Goal: Task Accomplishment & Management: Manage account settings

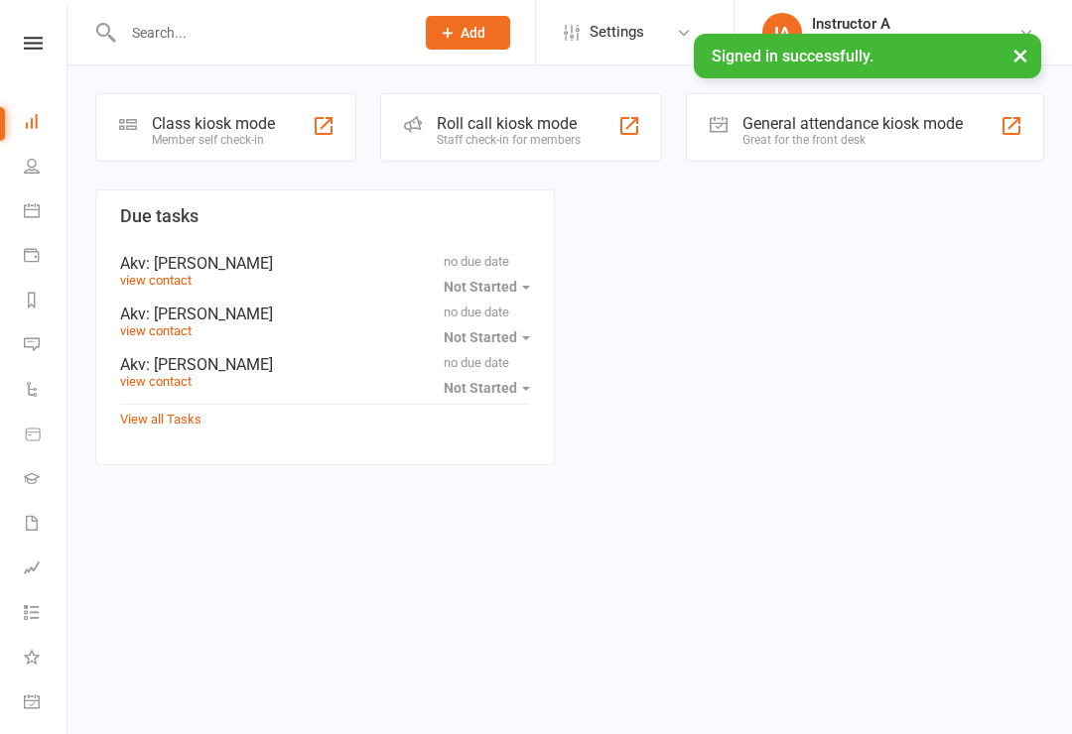
click at [193, 30] on input "text" at bounding box center [258, 33] width 283 height 28
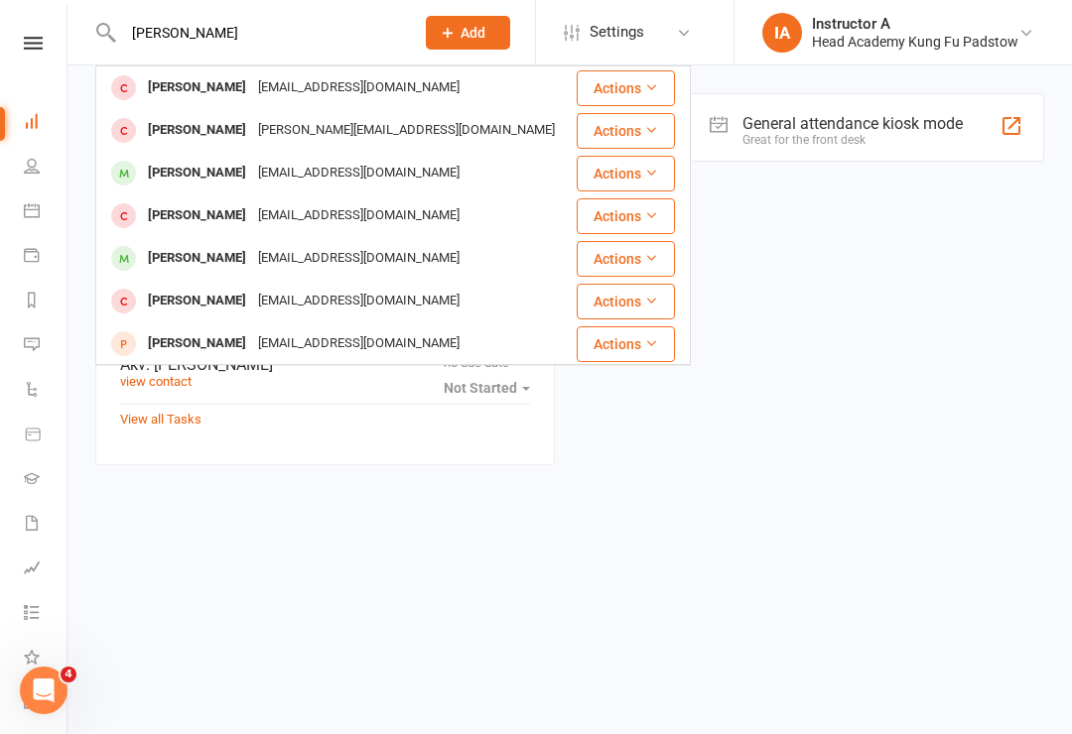
type input "[PERSON_NAME]"
click at [252, 255] on div "[EMAIL_ADDRESS][DOMAIN_NAME]" at bounding box center [358, 258] width 213 height 29
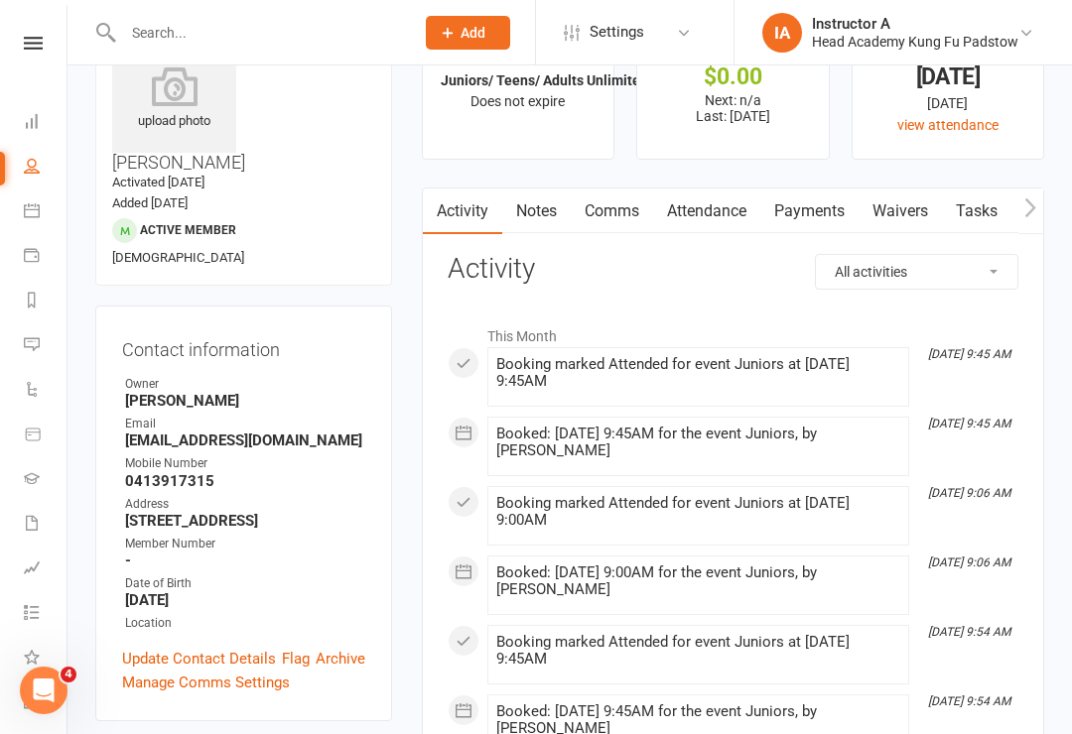
scroll to position [82, 0]
click at [815, 212] on link "Payments" at bounding box center [809, 211] width 98 height 46
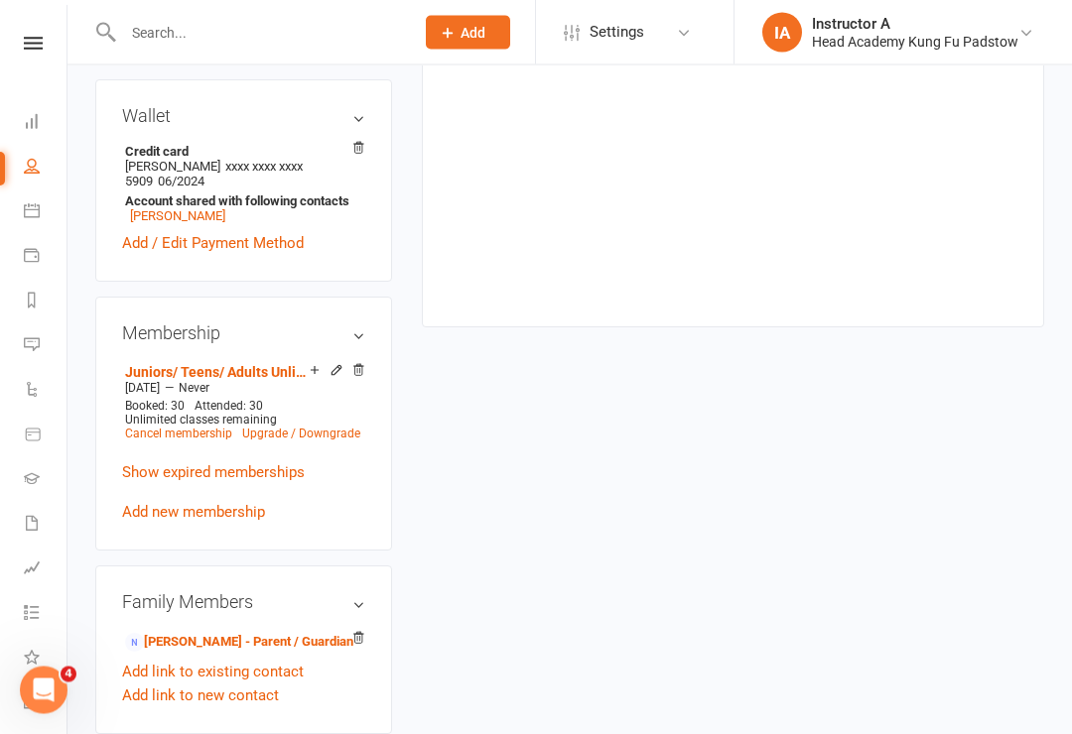
scroll to position [738, 0]
click at [243, 632] on link "[PERSON_NAME] - Parent / Guardian" at bounding box center [239, 642] width 228 height 21
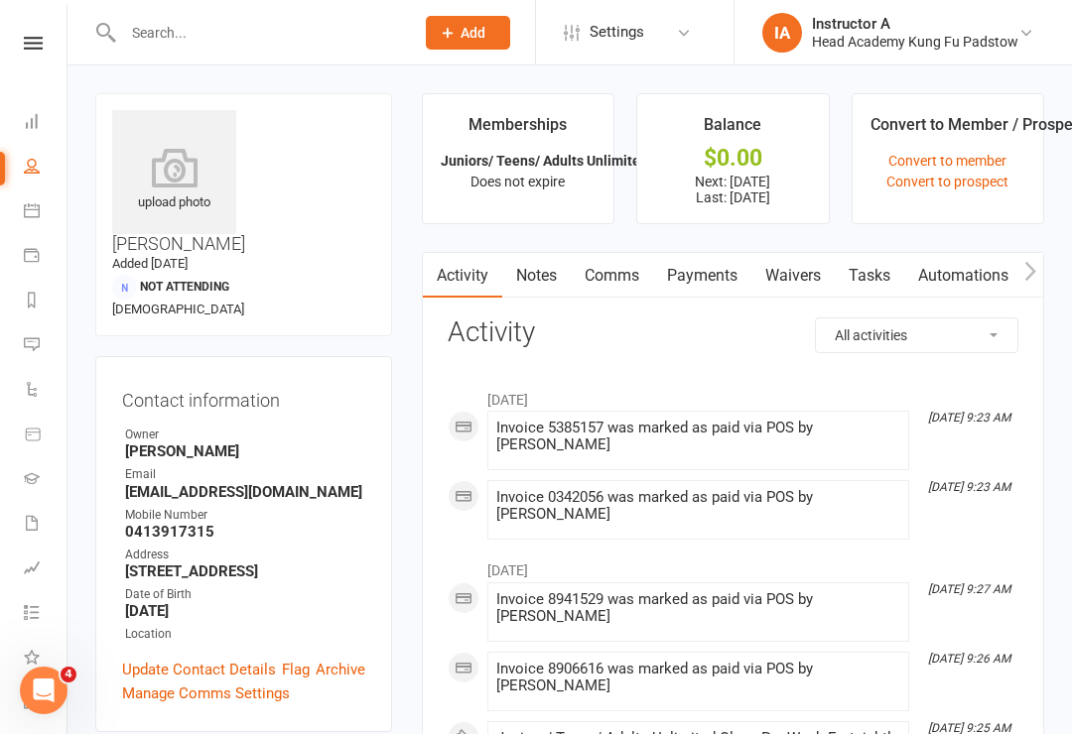
click at [713, 269] on link "Payments" at bounding box center [702, 276] width 98 height 46
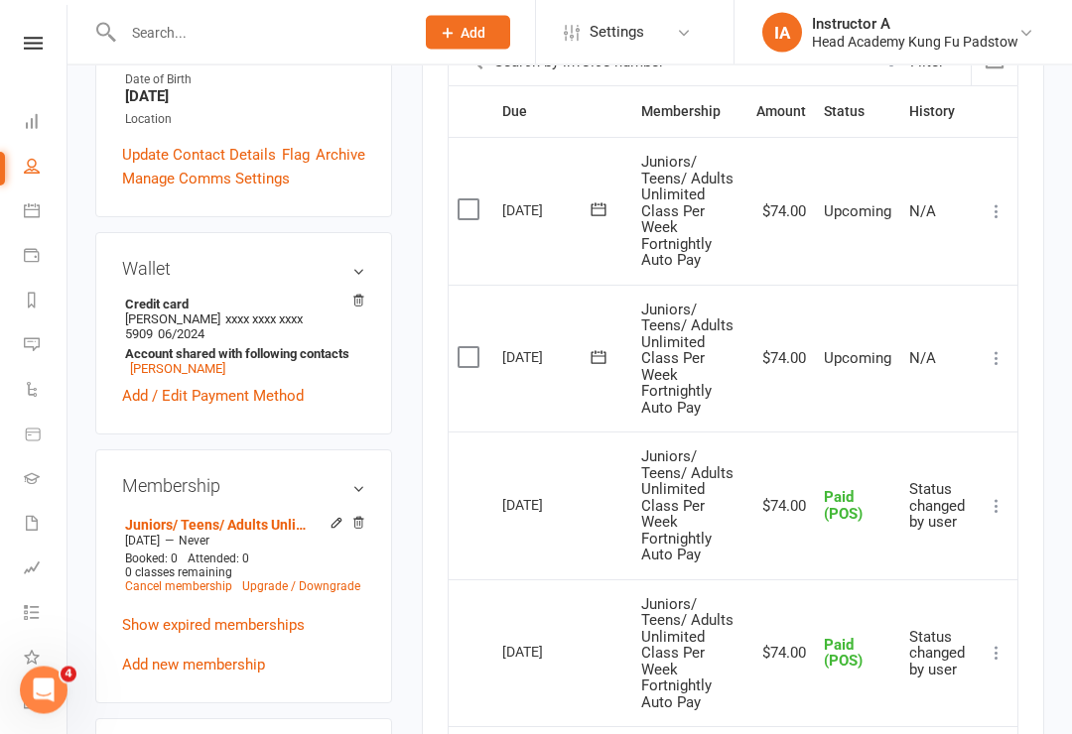
scroll to position [510, 0]
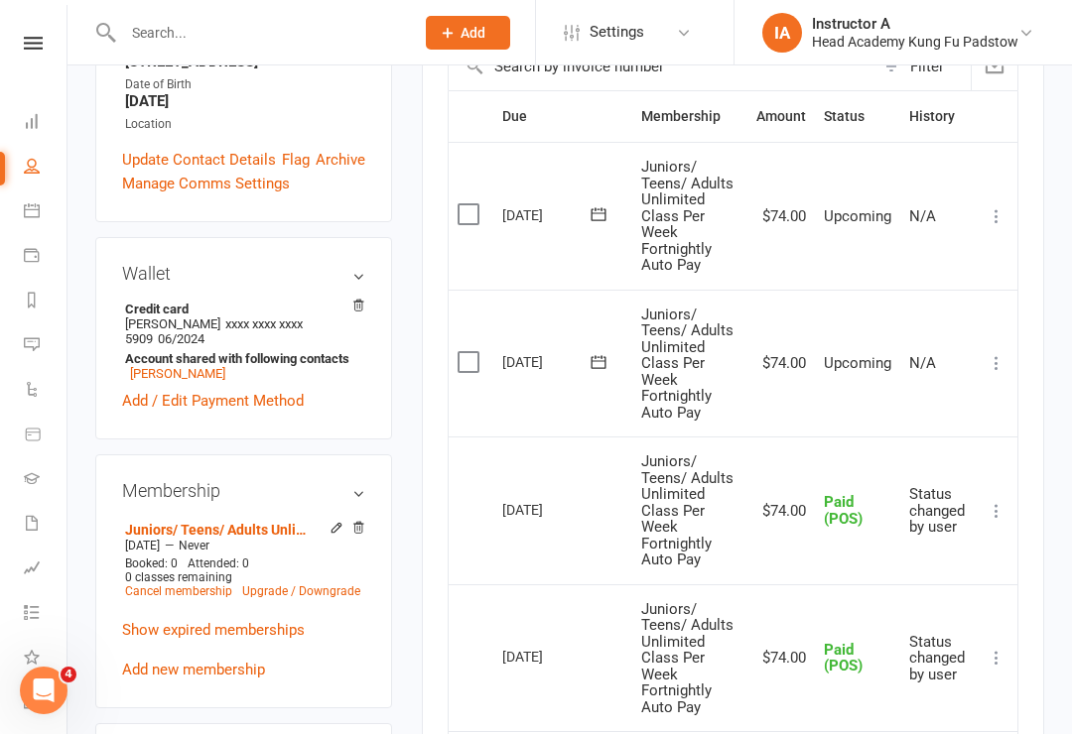
click at [1003, 355] on icon at bounding box center [997, 363] width 20 height 20
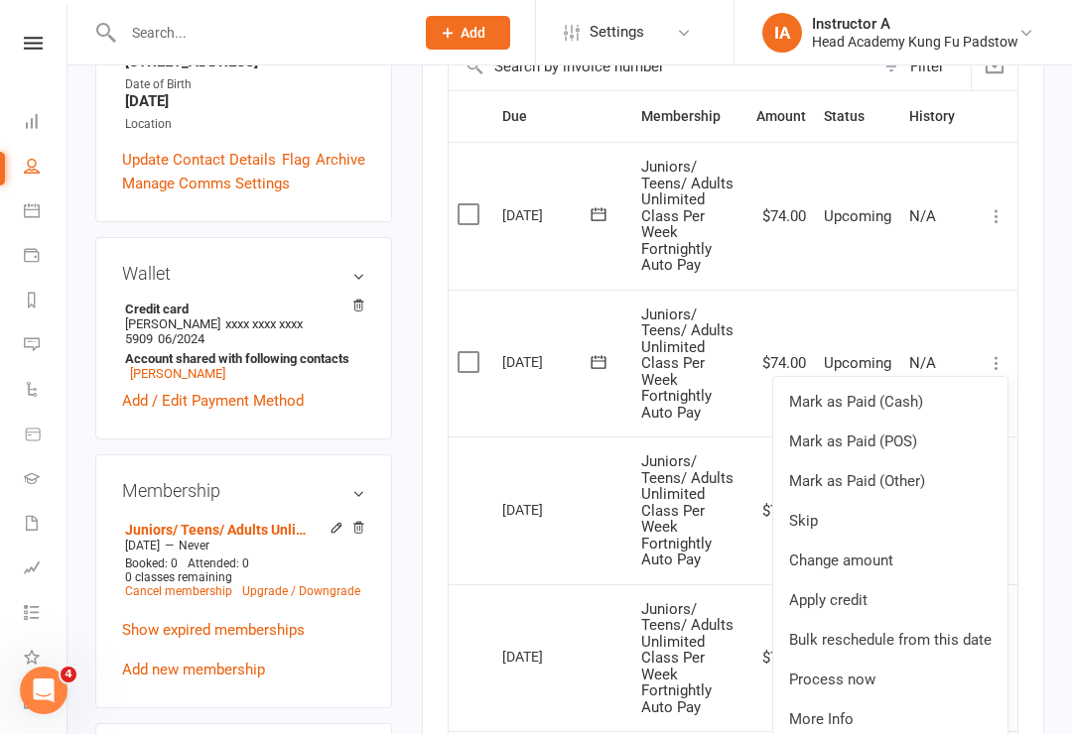
click at [880, 435] on link "Mark as Paid (POS)" at bounding box center [890, 442] width 234 height 40
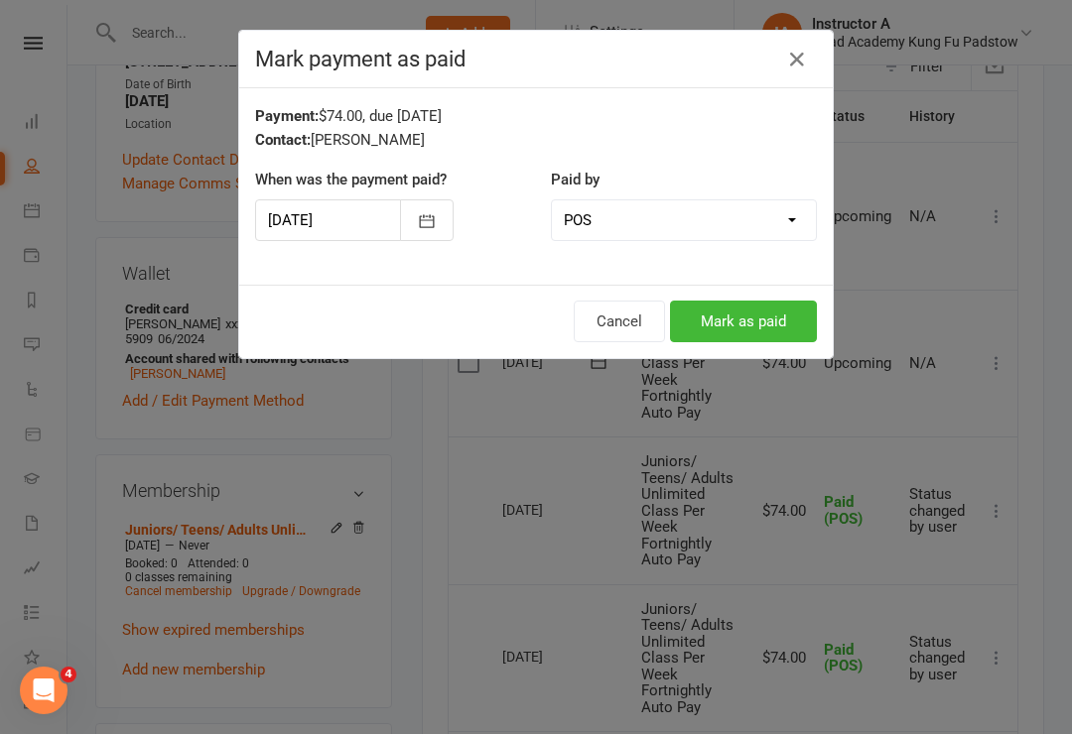
click at [735, 320] on button "Mark as paid" at bounding box center [743, 322] width 147 height 42
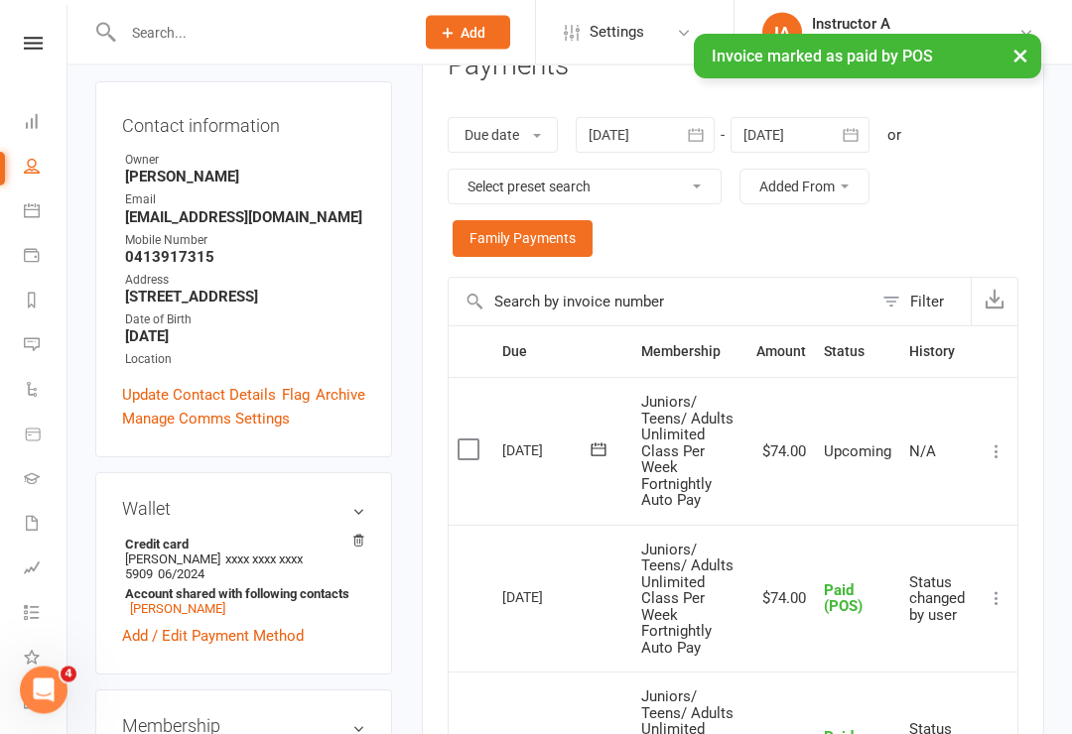
scroll to position [275, 0]
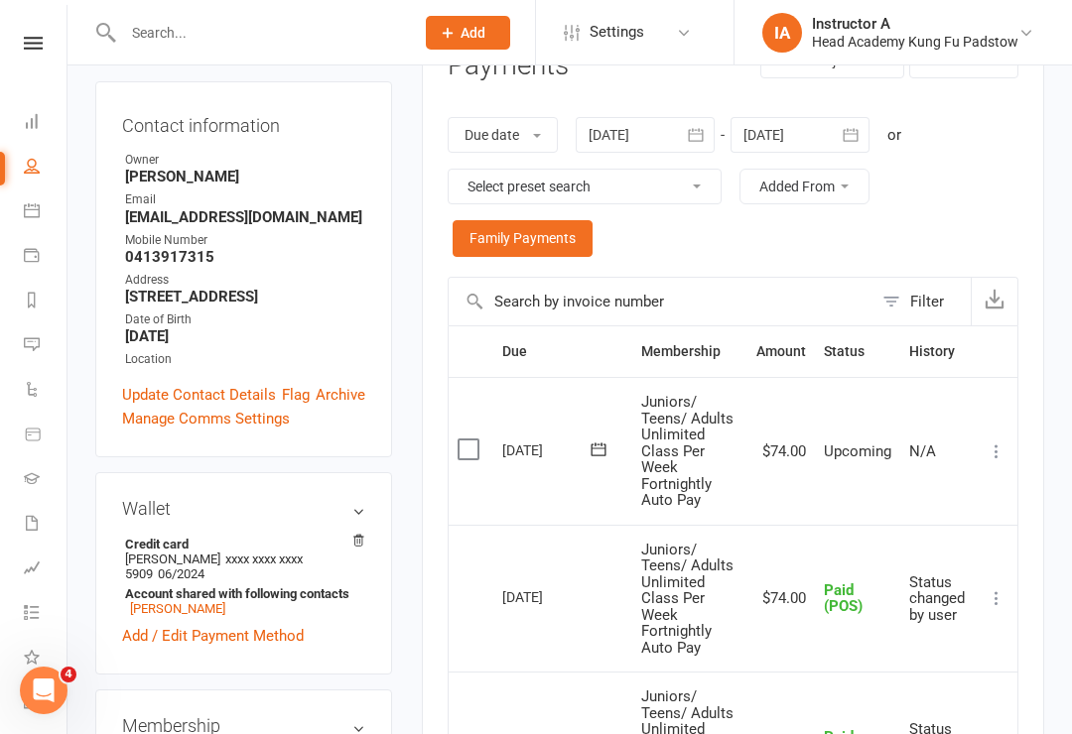
click at [832, 121] on div at bounding box center [800, 135] width 139 height 36
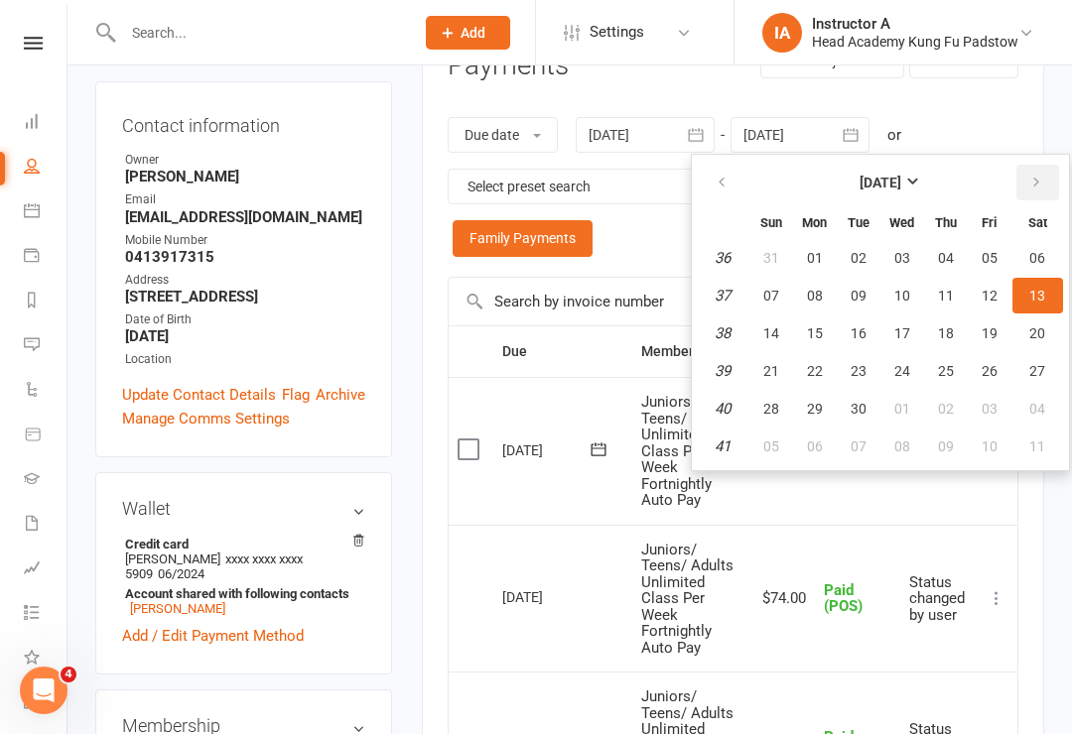
click at [1037, 184] on icon "button" at bounding box center [1036, 183] width 14 height 16
click at [1036, 178] on icon "button" at bounding box center [1036, 183] width 14 height 16
click at [942, 354] on button "20" at bounding box center [946, 371] width 42 height 36
type input "[DATE]"
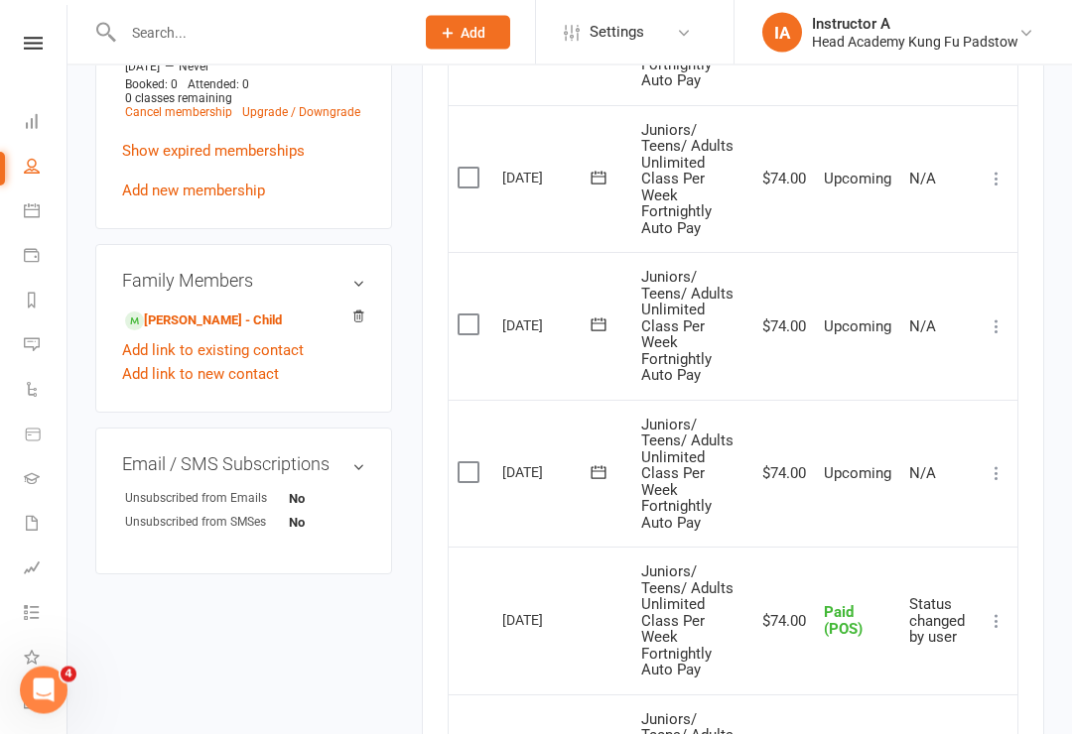
scroll to position [990, 0]
